Goal: Browse casually: Explore the website without a specific task or goal

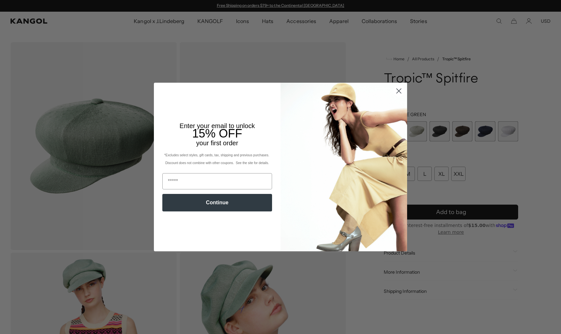
scroll to position [0, 134]
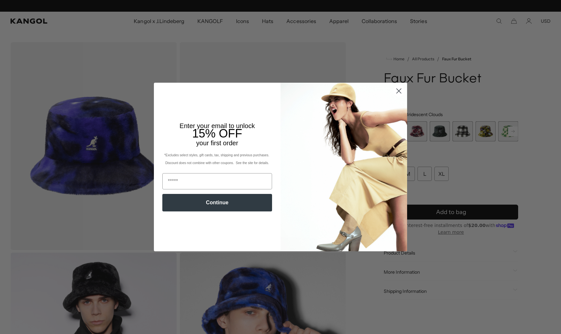
scroll to position [0, 134]
